Goal: Check status: Check status

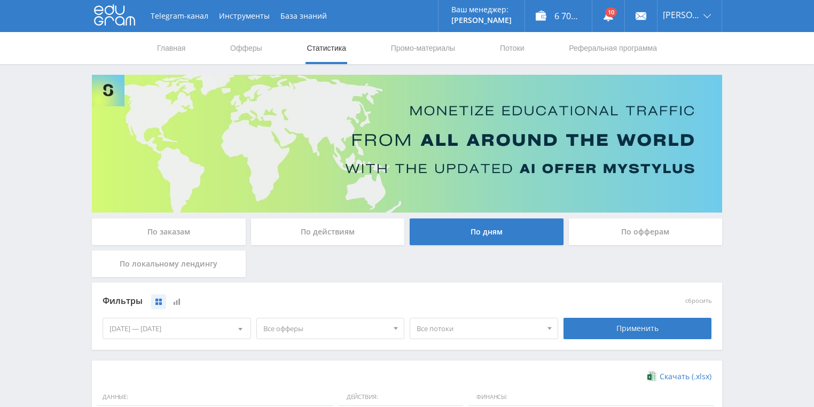
scroll to position [214, 0]
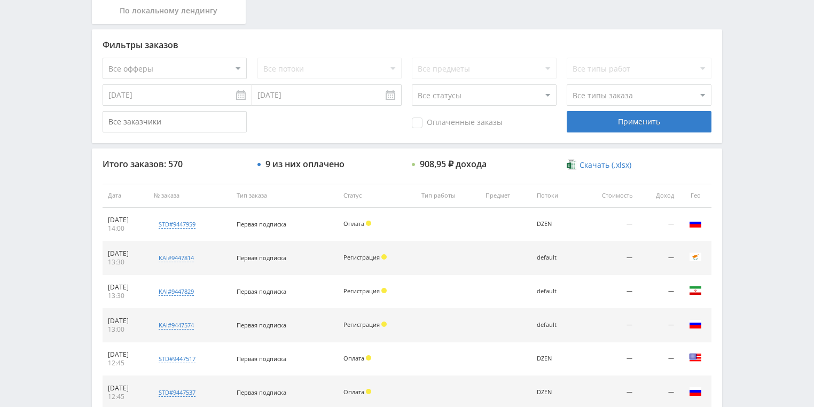
scroll to position [128, 0]
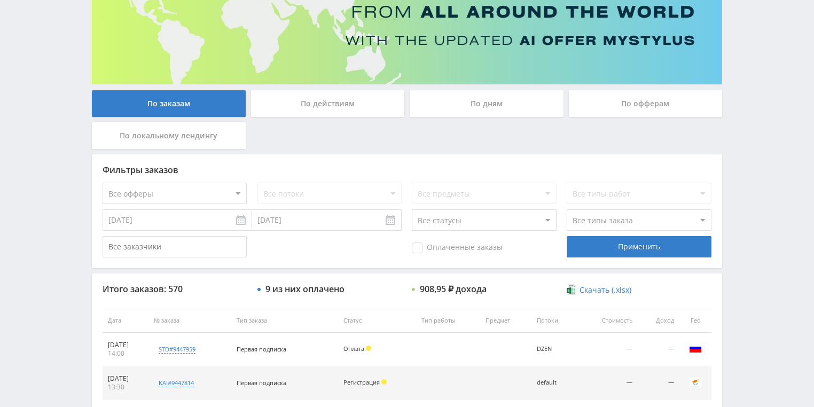
click at [323, 119] on div "По действиям" at bounding box center [327, 106] width 159 height 32
click at [347, 106] on div "По действиям" at bounding box center [328, 103] width 154 height 27
click at [0, 0] on input "По действиям" at bounding box center [0, 0] width 0 height 0
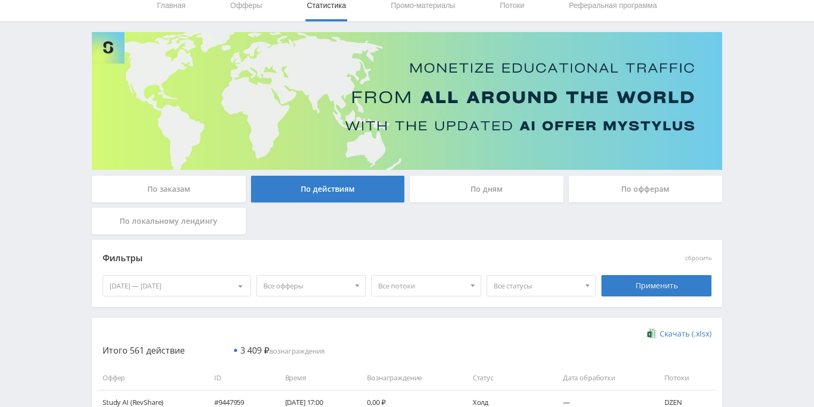
click at [488, 177] on div "По дням" at bounding box center [487, 189] width 154 height 27
click at [0, 0] on input "По дням" at bounding box center [0, 0] width 0 height 0
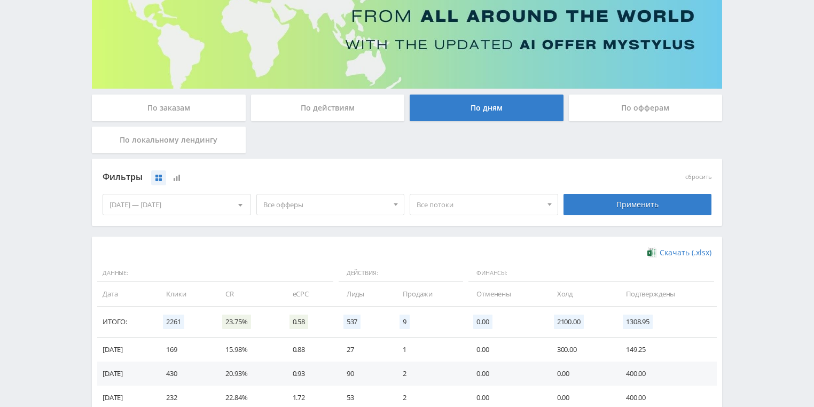
scroll to position [214, 0]
